Goal: Navigation & Orientation: Find specific page/section

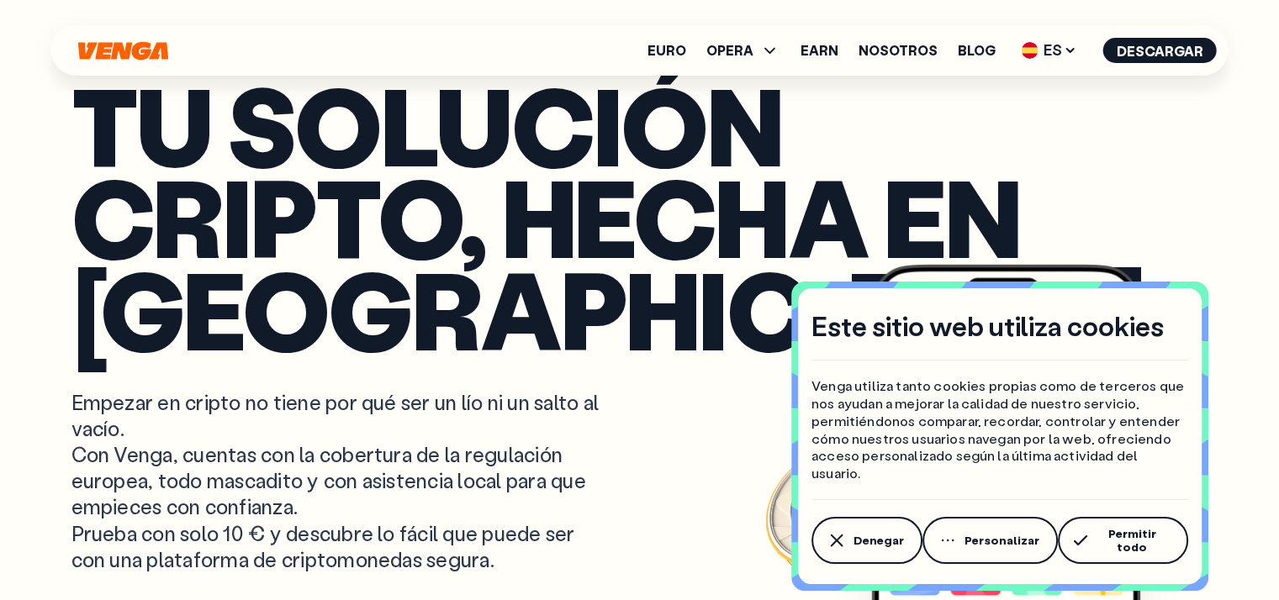
click at [834, 539] on icon "button" at bounding box center [837, 541] width 20 height 20
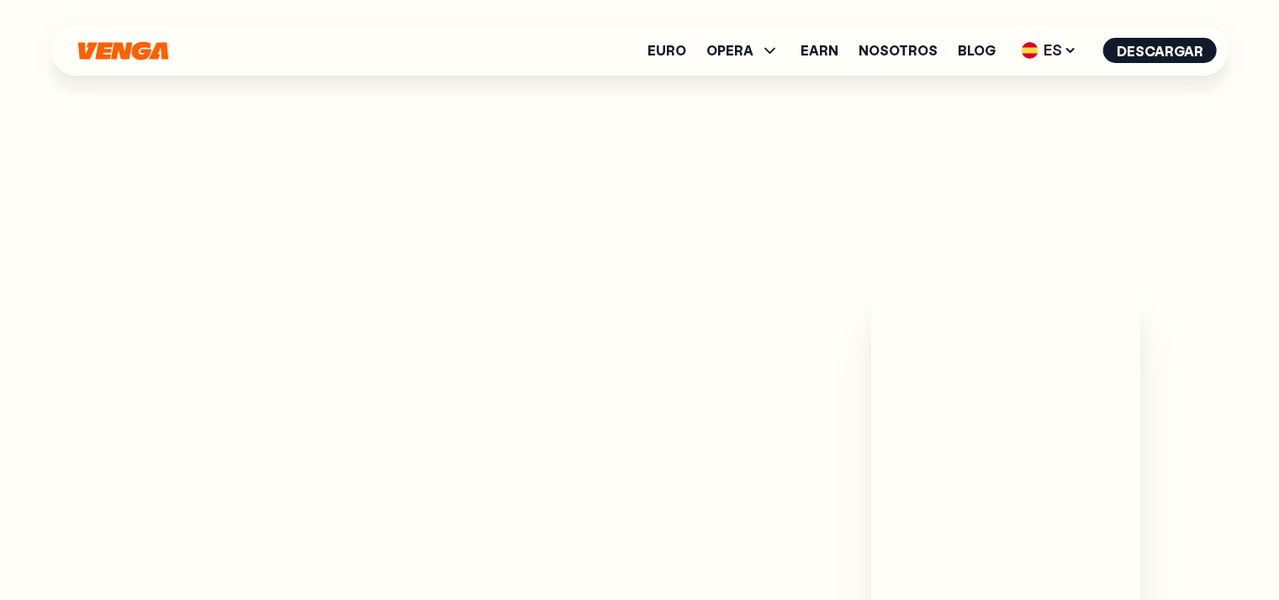
scroll to position [874, 0]
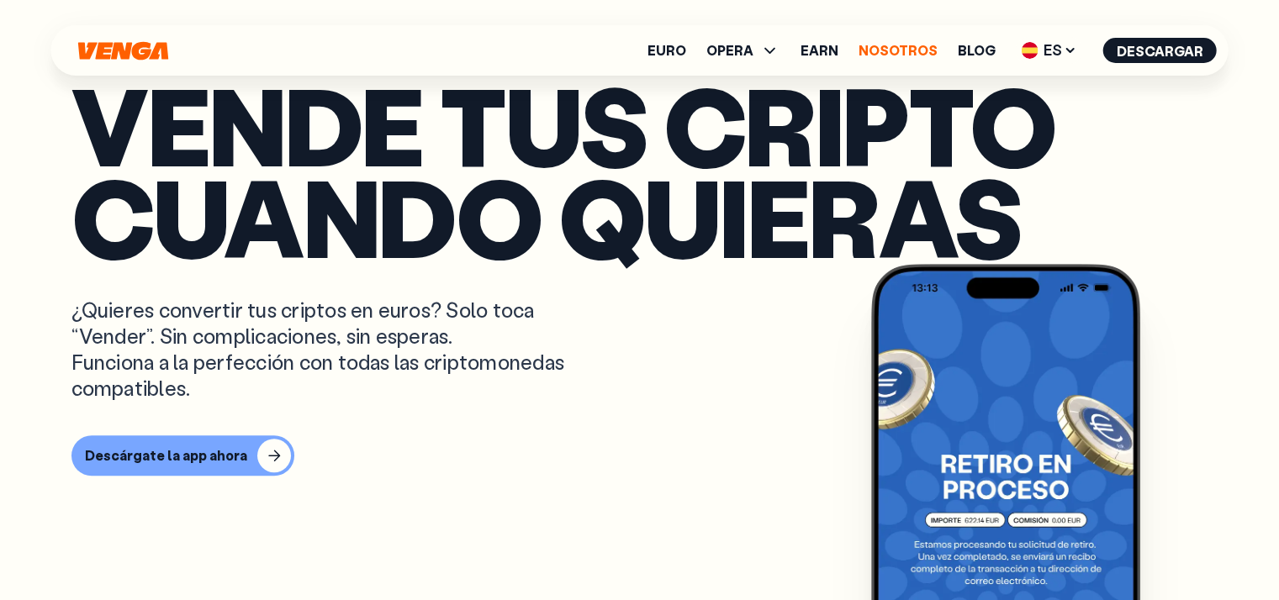
click at [930, 53] on link "Nosotros" at bounding box center [898, 50] width 79 height 13
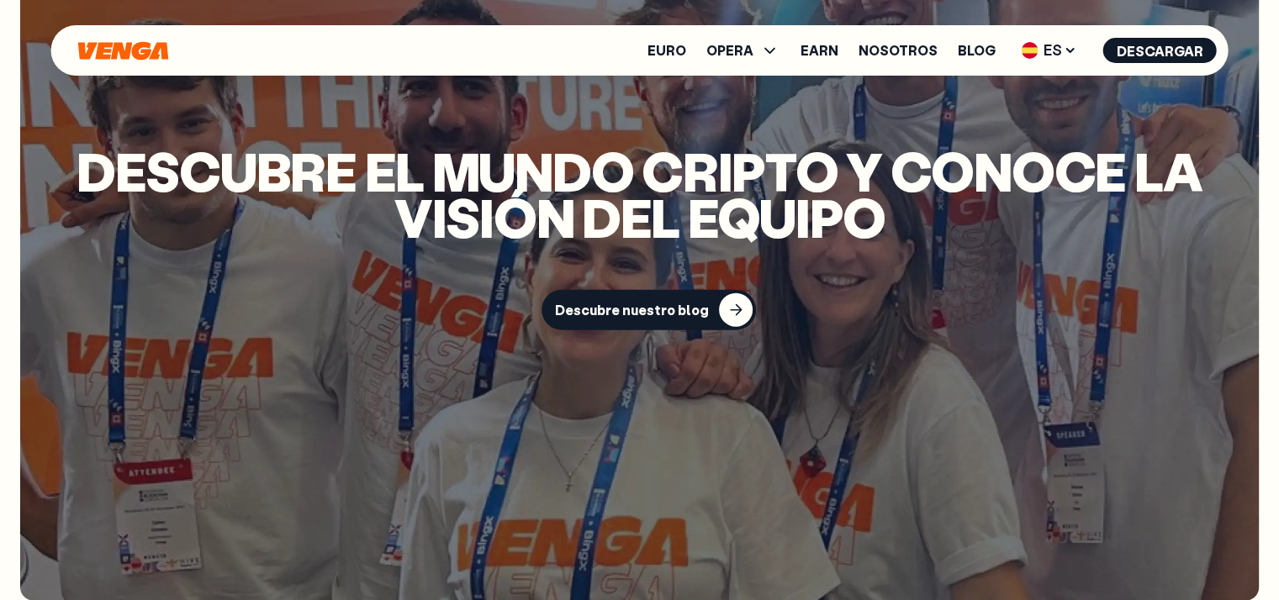
scroll to position [3816, 0]
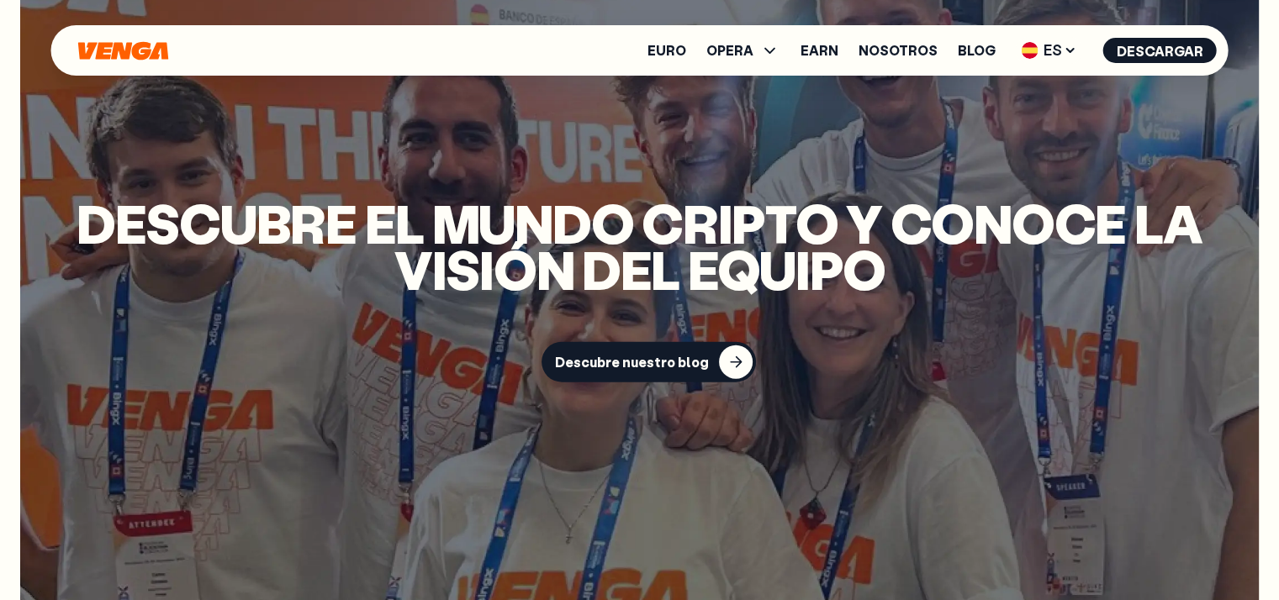
click at [558, 292] on p "Descubre el mundo cripto y conoce la visión del equipo" at bounding box center [640, 246] width 1172 height 92
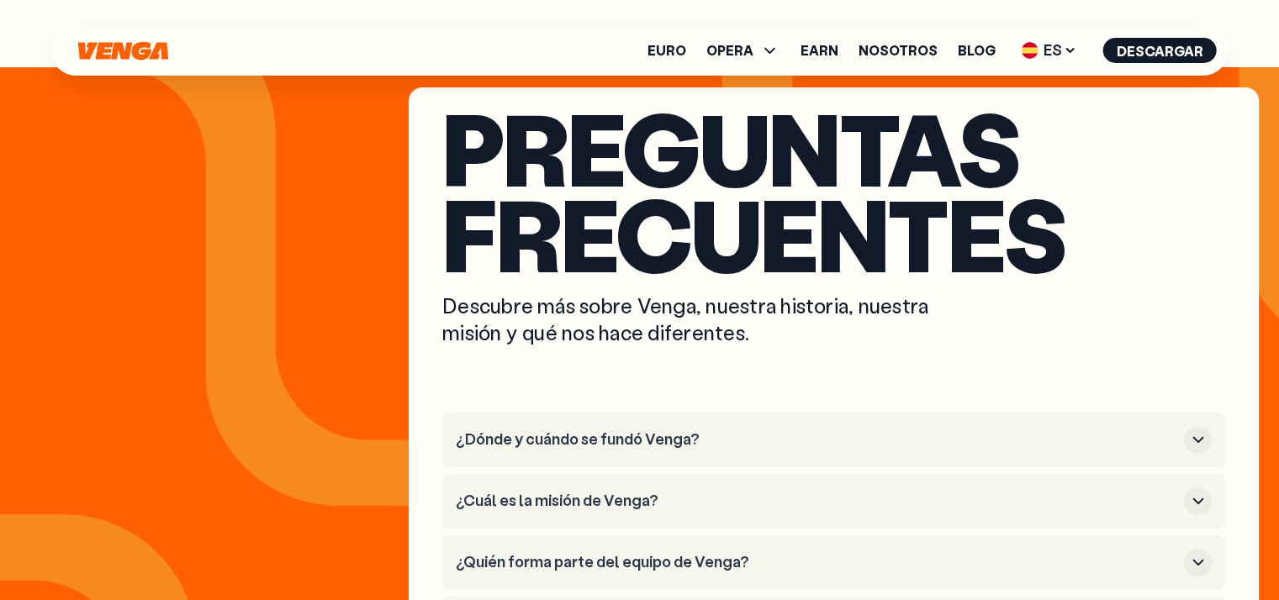
scroll to position [6372, 0]
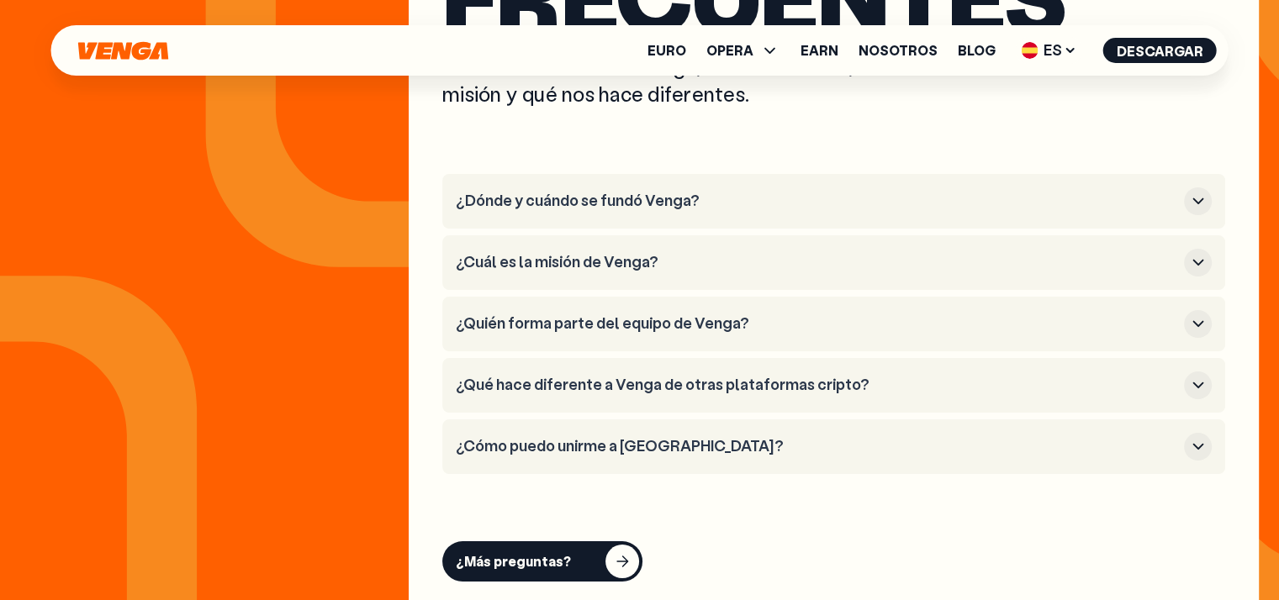
click at [1200, 204] on icon "button" at bounding box center [1198, 201] width 20 height 20
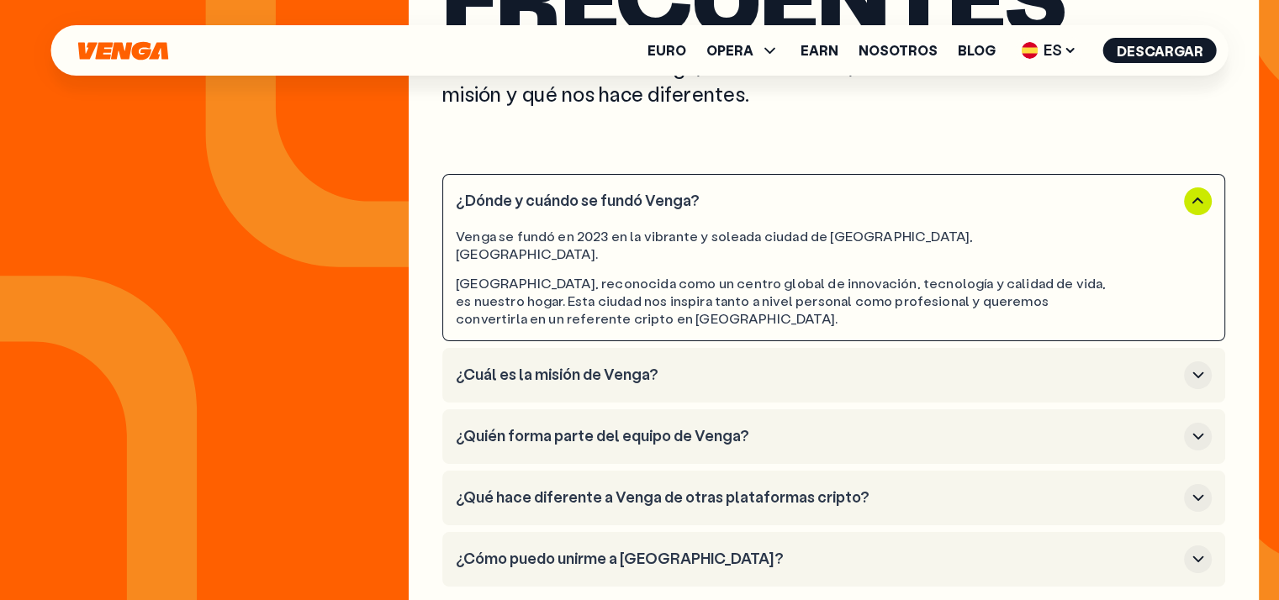
click at [1200, 204] on icon "button" at bounding box center [1198, 201] width 20 height 20
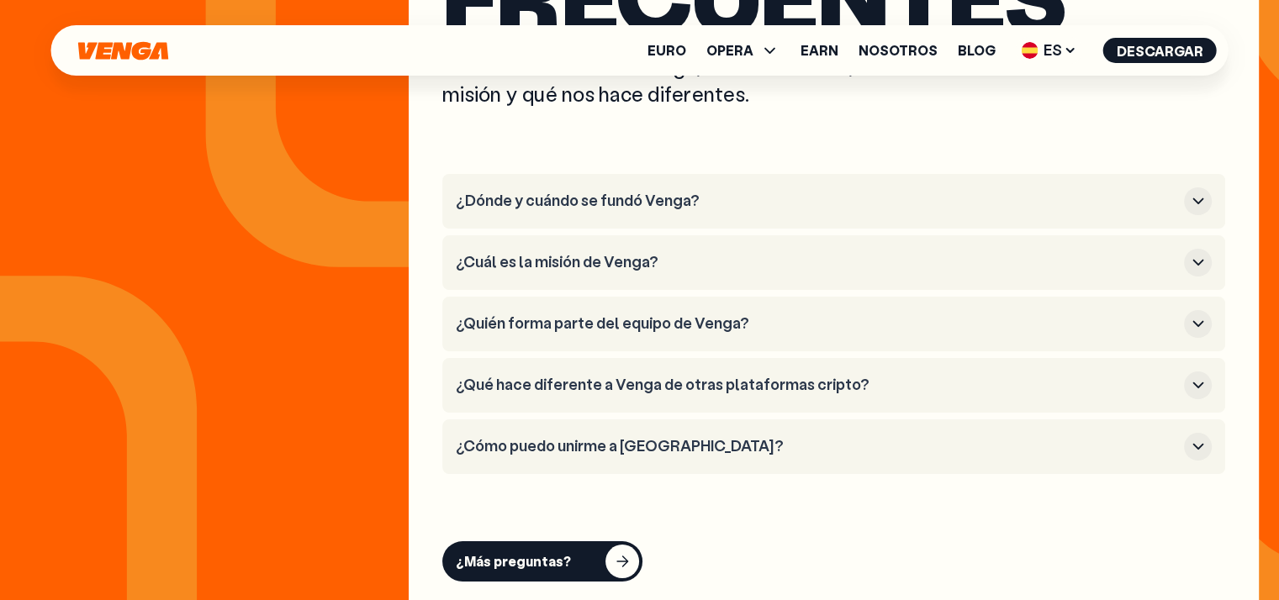
click at [1202, 260] on icon "button" at bounding box center [1198, 263] width 11 height 6
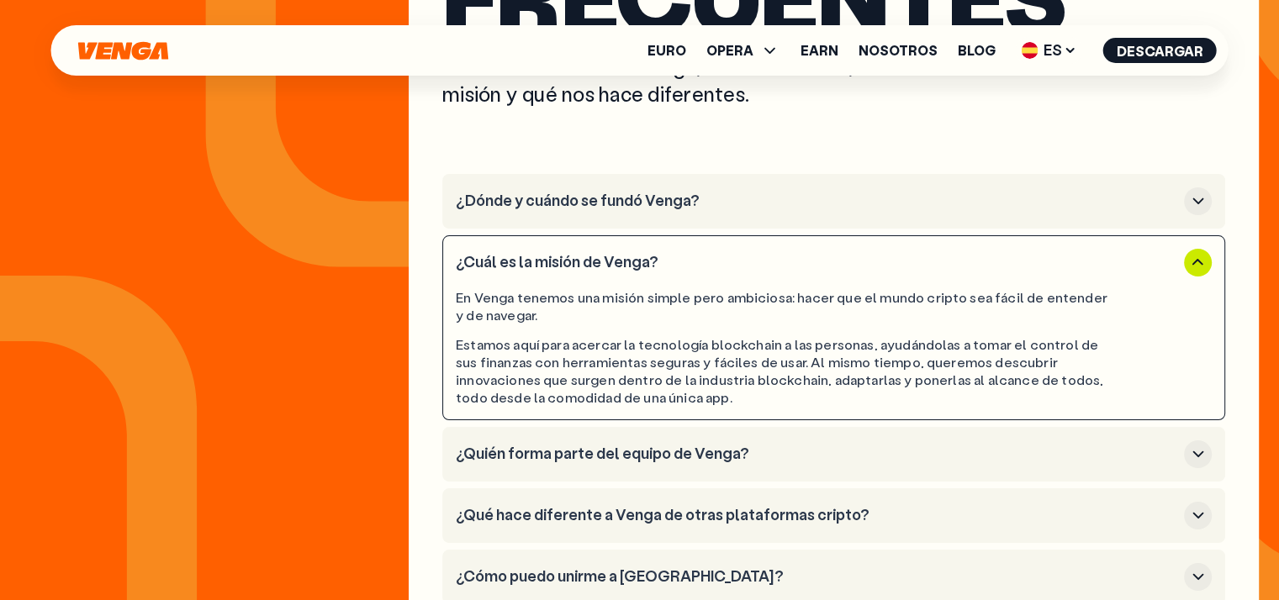
click at [584, 359] on div "Estamos aquí para acercar la tecnología blockchain a las personas, ayudándolas …" at bounding box center [786, 371] width 661 height 70
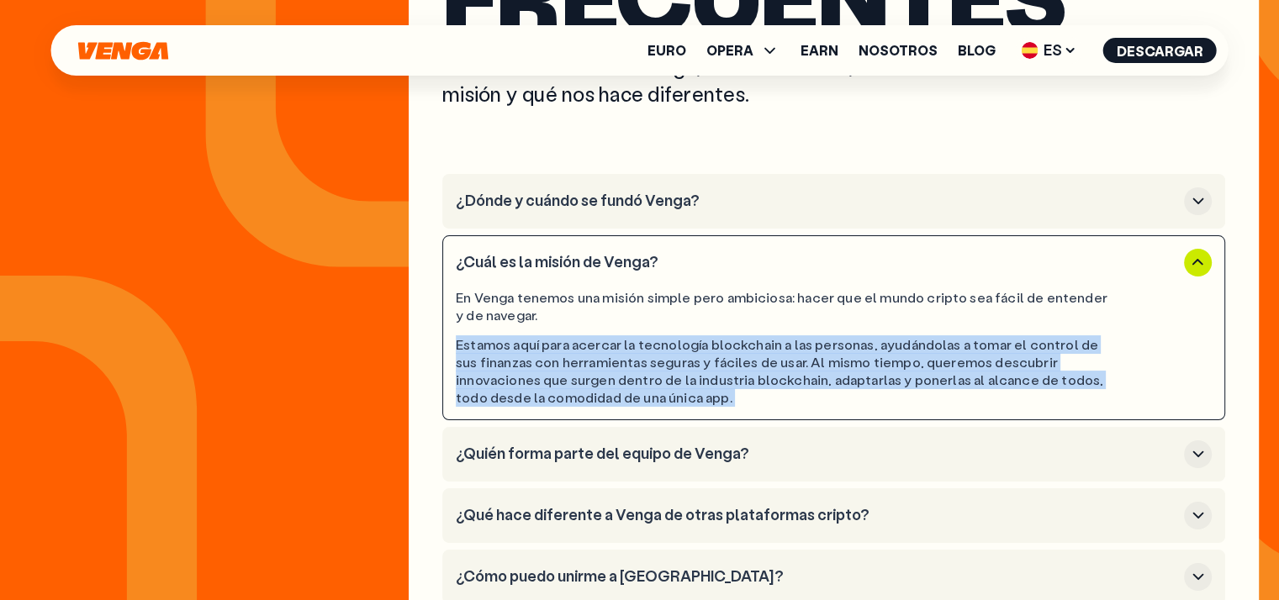
click at [584, 359] on div "Estamos aquí para acercar la tecnología blockchain a las personas, ayudándolas …" at bounding box center [786, 371] width 661 height 70
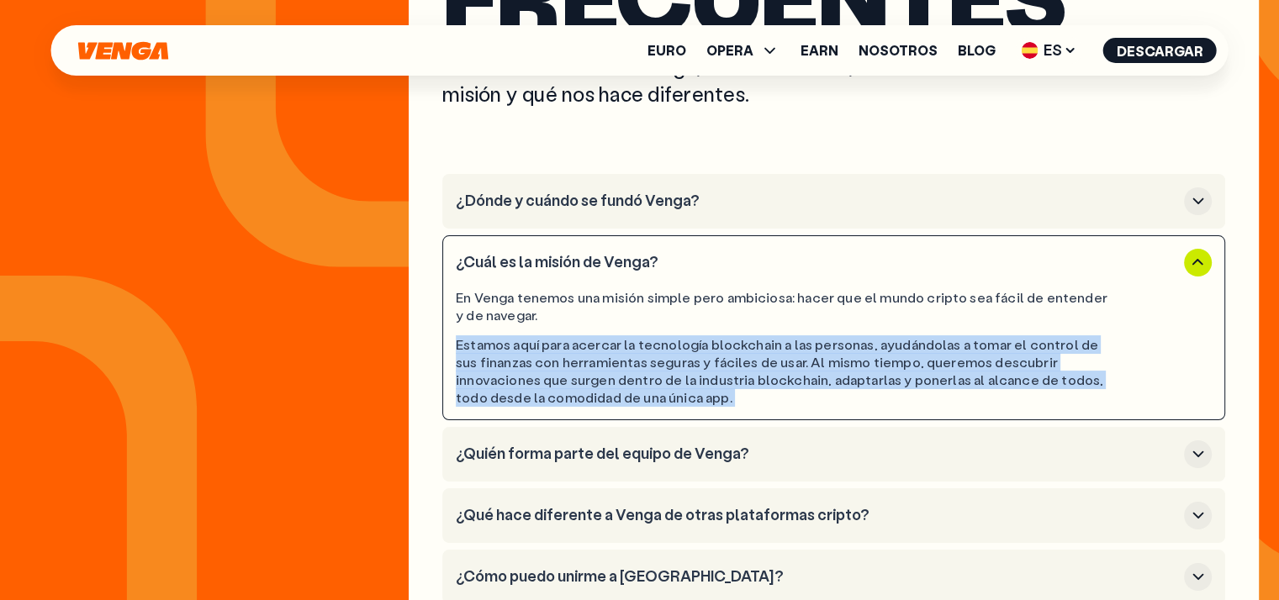
click at [584, 359] on div "Estamos aquí para acercar la tecnología blockchain a las personas, ayudándolas …" at bounding box center [786, 371] width 661 height 70
click at [700, 366] on div "Estamos aquí para acercar la tecnología blockchain a las personas, ayudándolas …" at bounding box center [786, 371] width 661 height 70
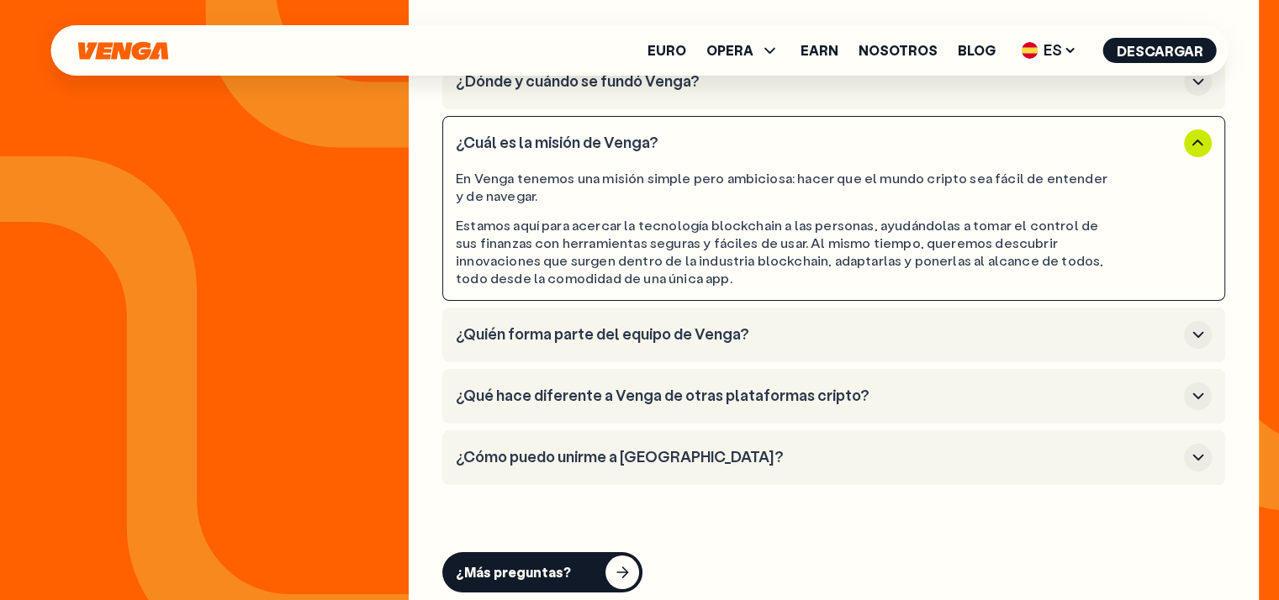
scroll to position [6500, 0]
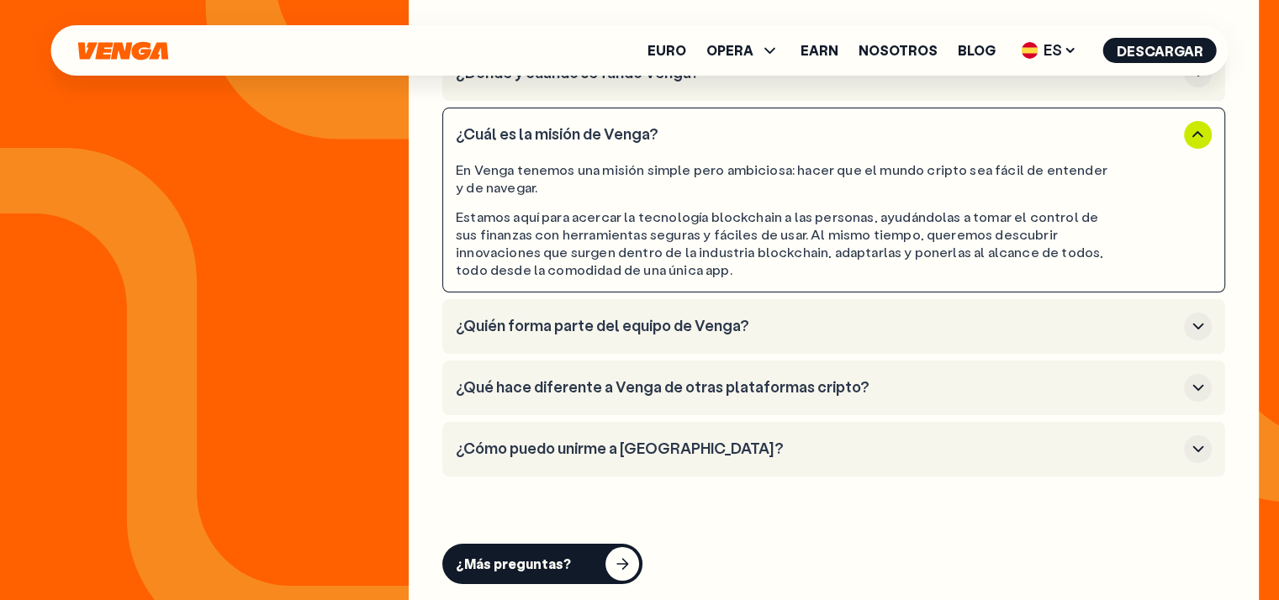
click at [1197, 319] on icon "button" at bounding box center [1198, 326] width 20 height 20
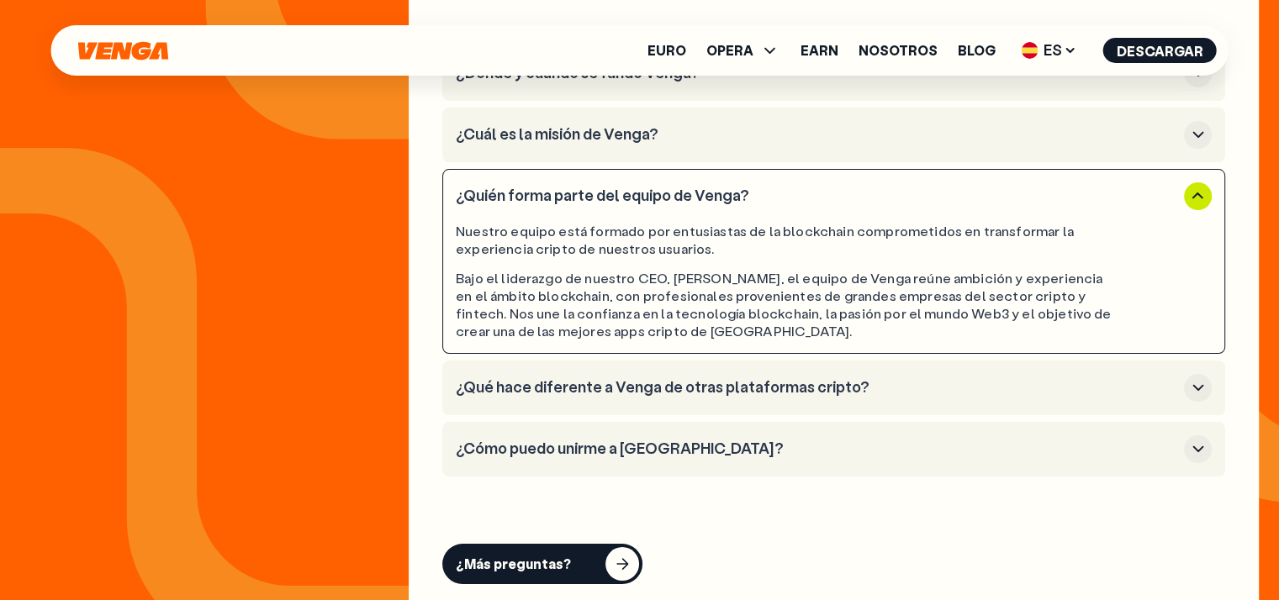
click at [1198, 384] on icon "button" at bounding box center [1198, 388] width 20 height 20
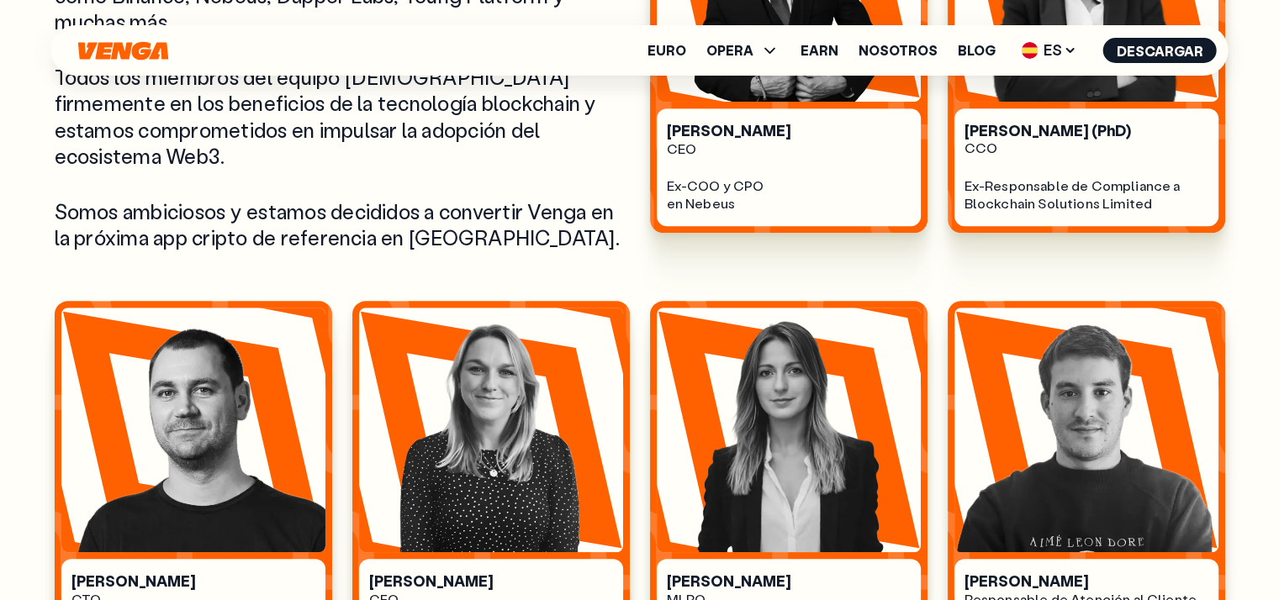
scroll to position [0, 0]
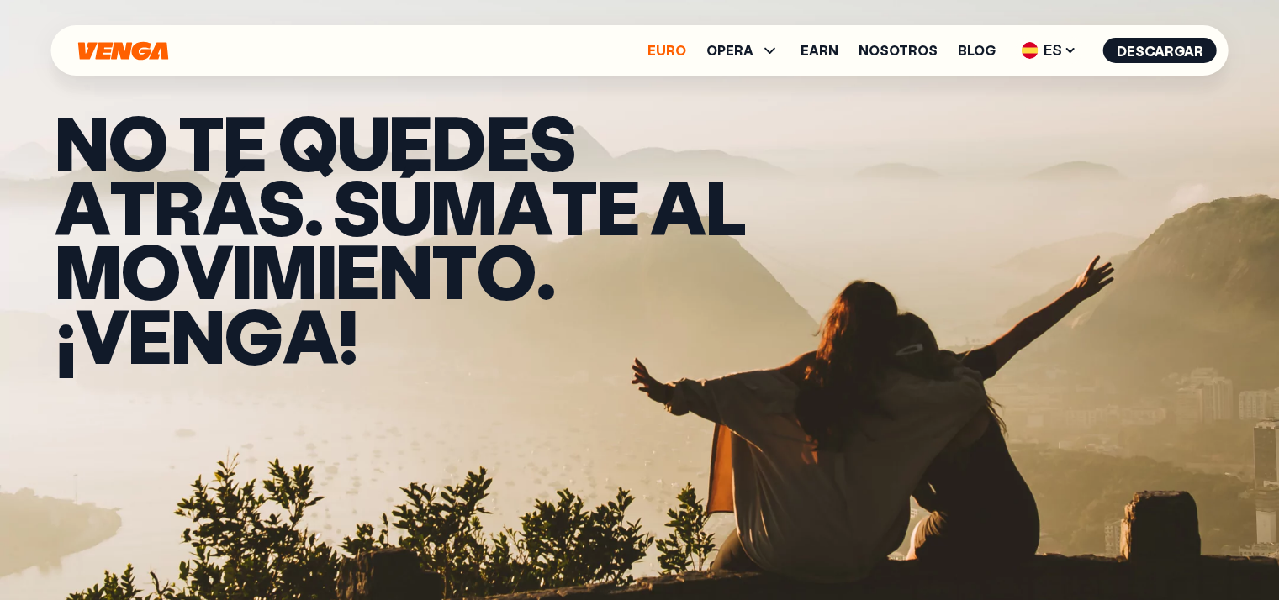
click at [672, 56] on link "Euro" at bounding box center [667, 50] width 39 height 13
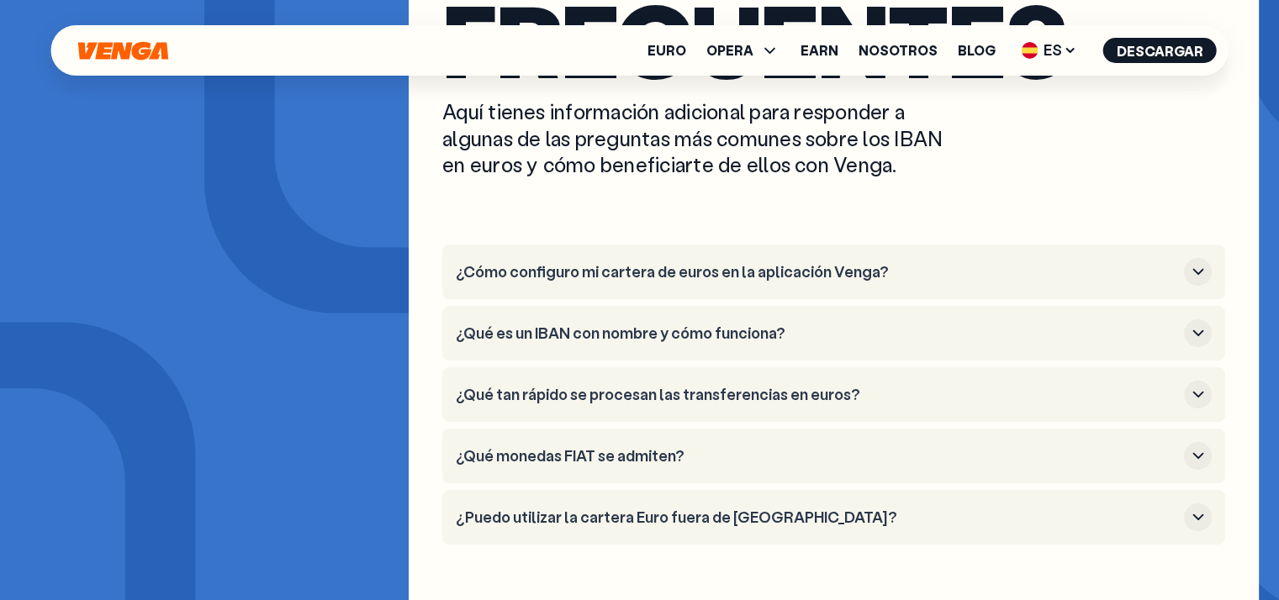
scroll to position [6841, 0]
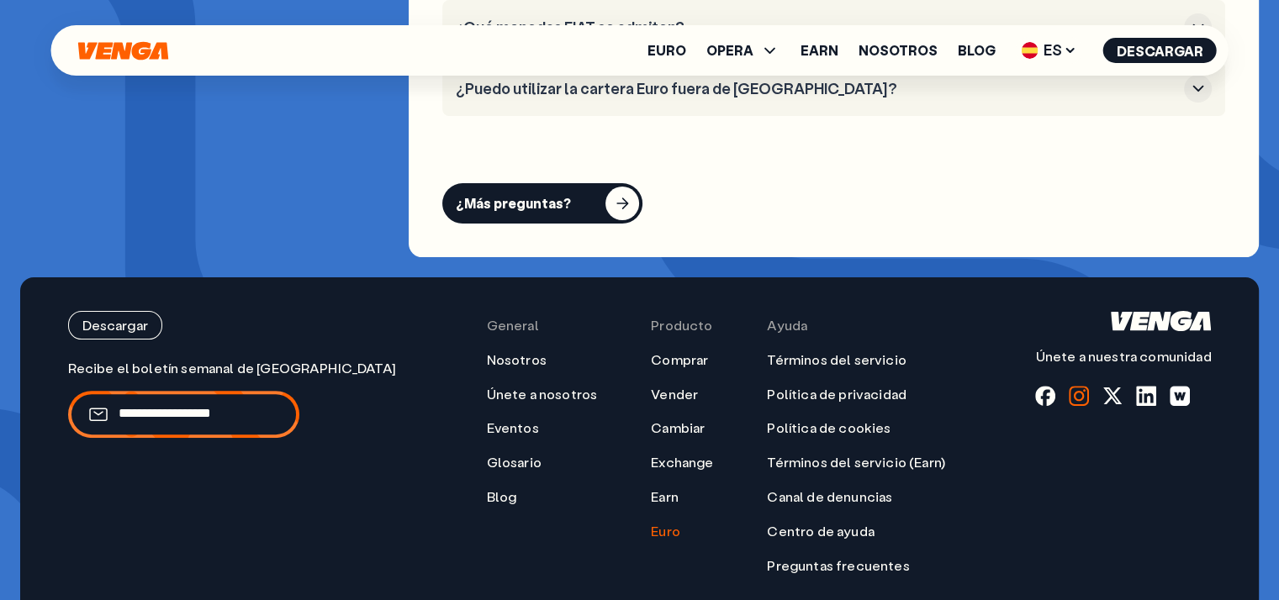
click at [1087, 386] on div at bounding box center [1079, 396] width 20 height 20
click at [1123, 386] on div at bounding box center [1113, 396] width 20 height 20
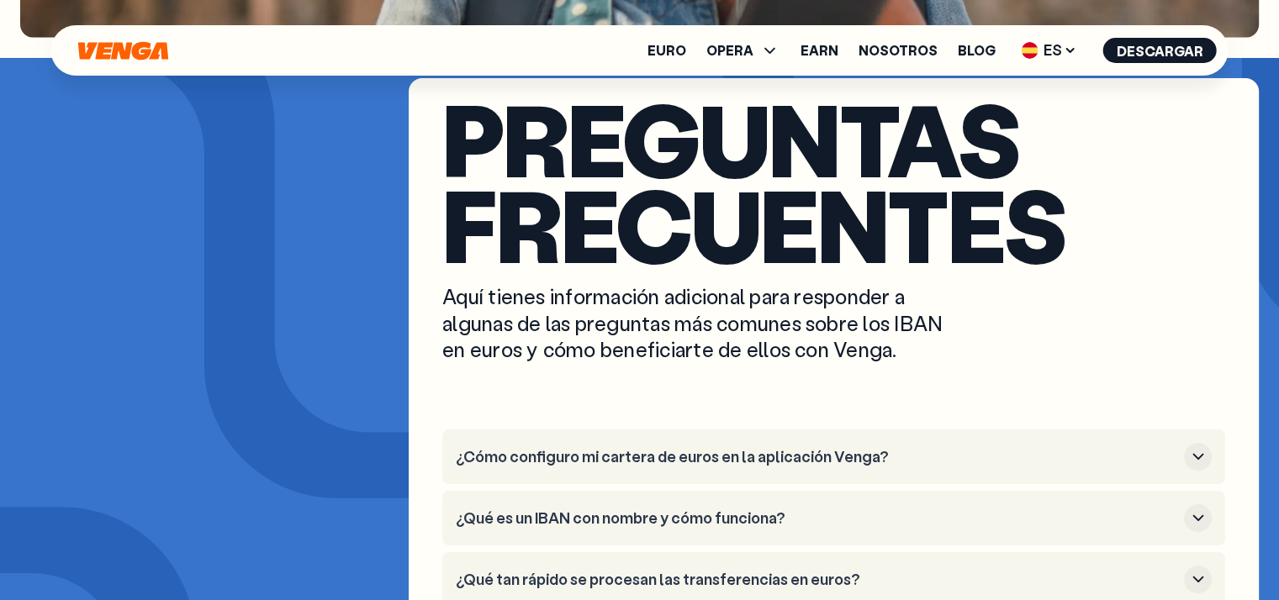
scroll to position [2710, 0]
